Goal: Task Accomplishment & Management: Use online tool/utility

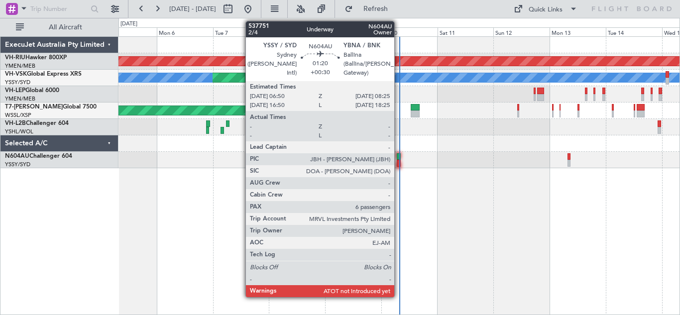
click at [399, 156] on div at bounding box center [399, 156] width 4 height 7
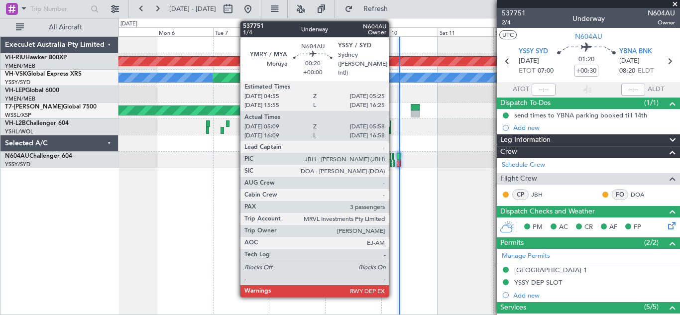
click at [393, 157] on div at bounding box center [392, 156] width 1 height 7
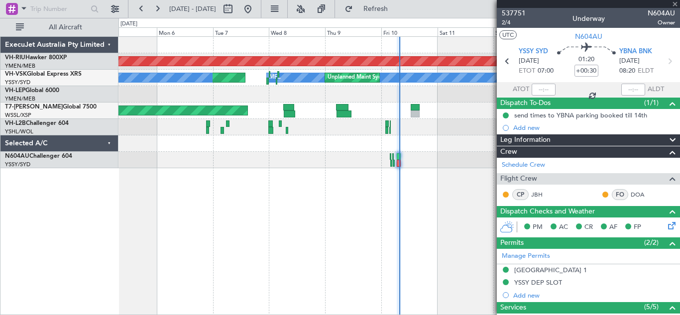
type input "05:14"
type input "05:53"
type input "3"
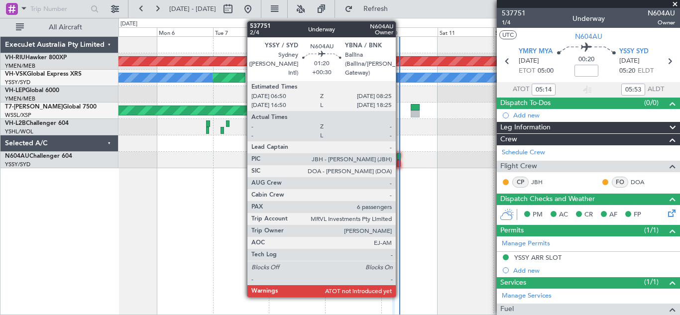
click at [400, 157] on div at bounding box center [399, 156] width 4 height 7
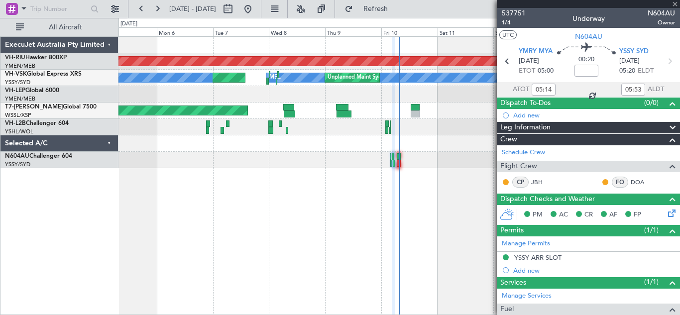
type input "+00:30"
type input "6"
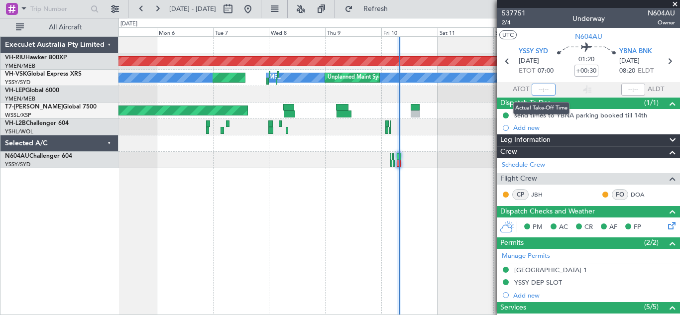
click at [535, 92] on input "text" at bounding box center [544, 90] width 24 height 12
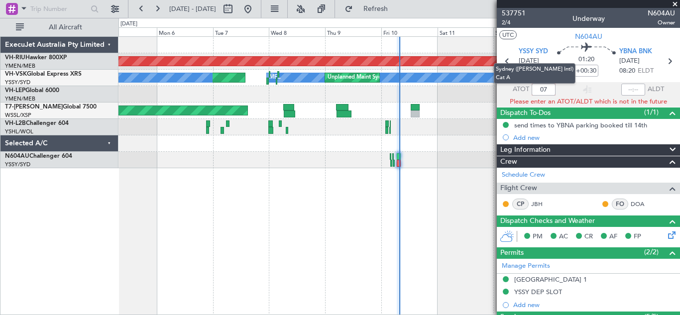
type input "0"
click at [546, 33] on section "UTC N604AU" at bounding box center [588, 35] width 183 height 15
click at [549, 88] on input "07:53" at bounding box center [544, 90] width 24 height 12
type input "0"
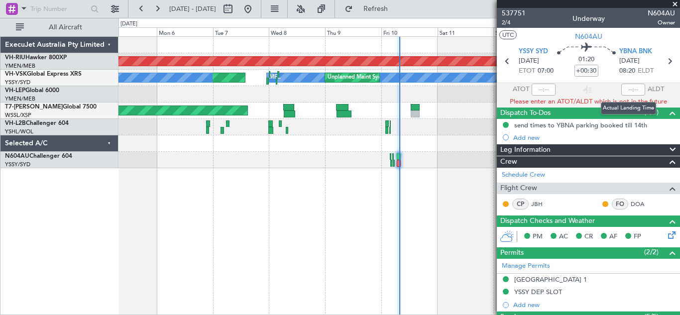
type input "07:53"
click at [630, 87] on div at bounding box center [633, 90] width 24 height 12
click at [630, 90] on div at bounding box center [633, 90] width 24 height 12
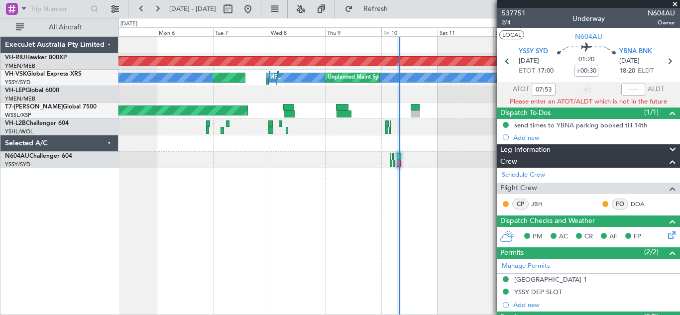
click at [510, 36] on button "LOCAL" at bounding box center [511, 34] width 25 height 9
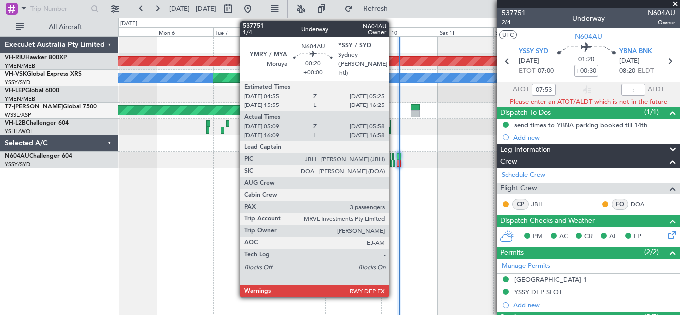
click at [393, 156] on div at bounding box center [392, 156] width 1 height 7
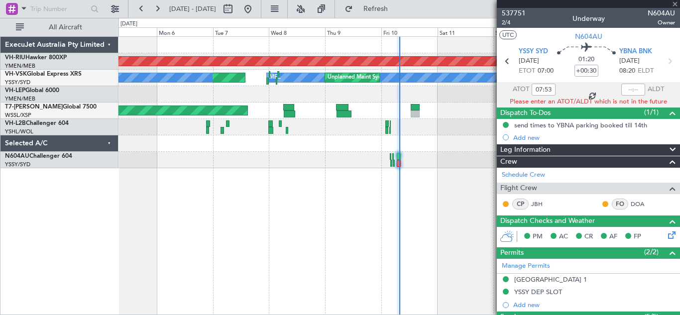
type input "05:14"
type input "05:53"
type input "3"
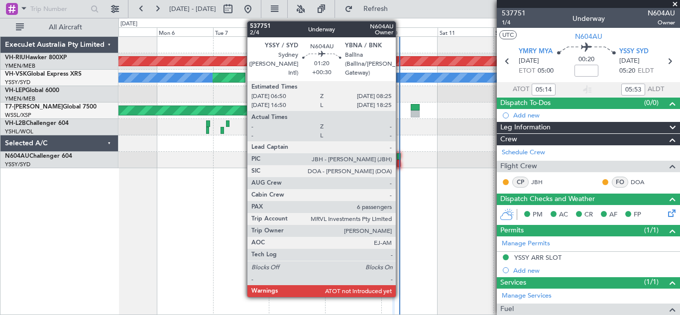
click at [400, 156] on div at bounding box center [399, 156] width 4 height 7
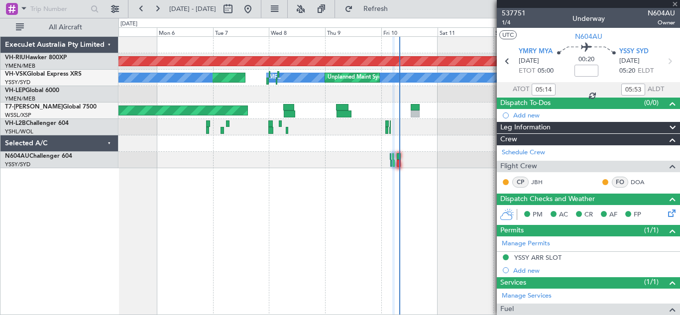
type input "+00:30"
type input "6"
